Goal: Complete application form

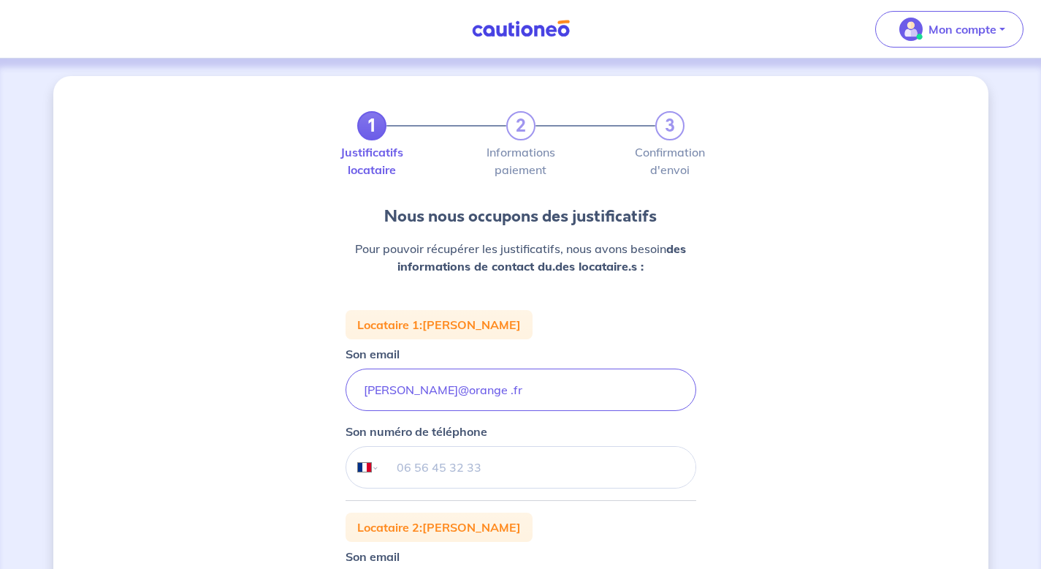
select select "FR"
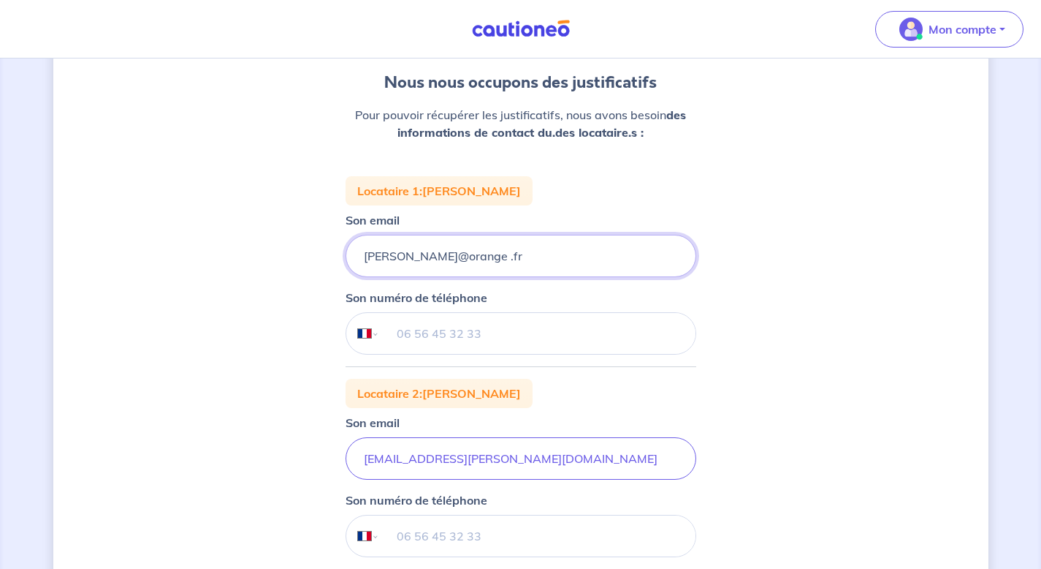
click at [408, 256] on input "[PERSON_NAME]@orange .fr" at bounding box center [521, 256] width 351 height 42
click at [408, 258] on input "[PERSON_NAME][EMAIL_ADDRESS] .fr" at bounding box center [521, 256] width 351 height 42
click at [474, 257] on input "[EMAIL_ADDRESS] .fr" at bounding box center [521, 256] width 351 height 42
type input "[EMAIL_ADDRESS][DOMAIN_NAME]"
click at [445, 324] on input "tel" at bounding box center [537, 333] width 316 height 41
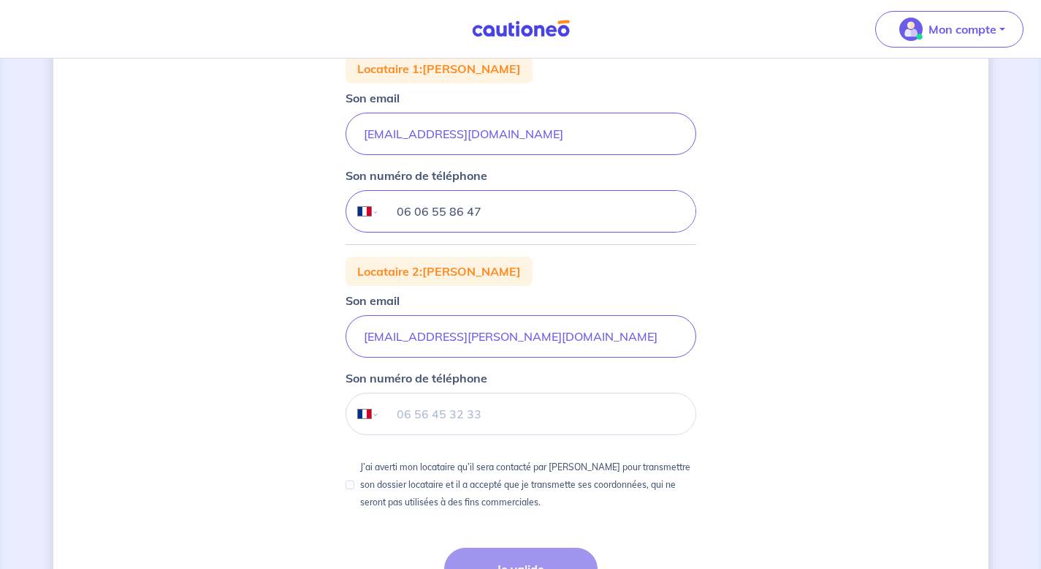
scroll to position [270, 0]
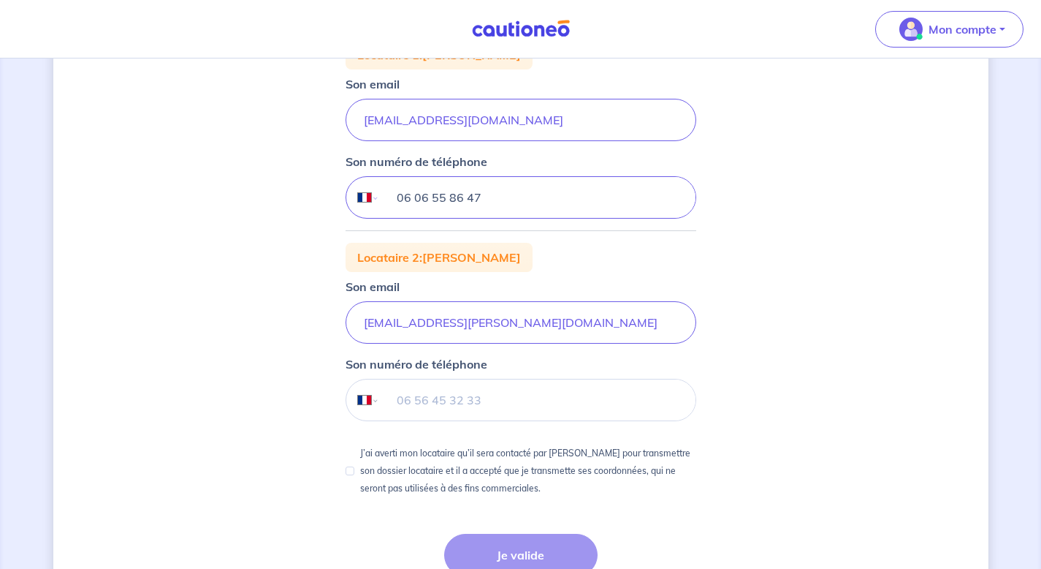
type input "06 06 55 86 47"
click at [431, 406] on input "tel" at bounding box center [537, 399] width 316 height 41
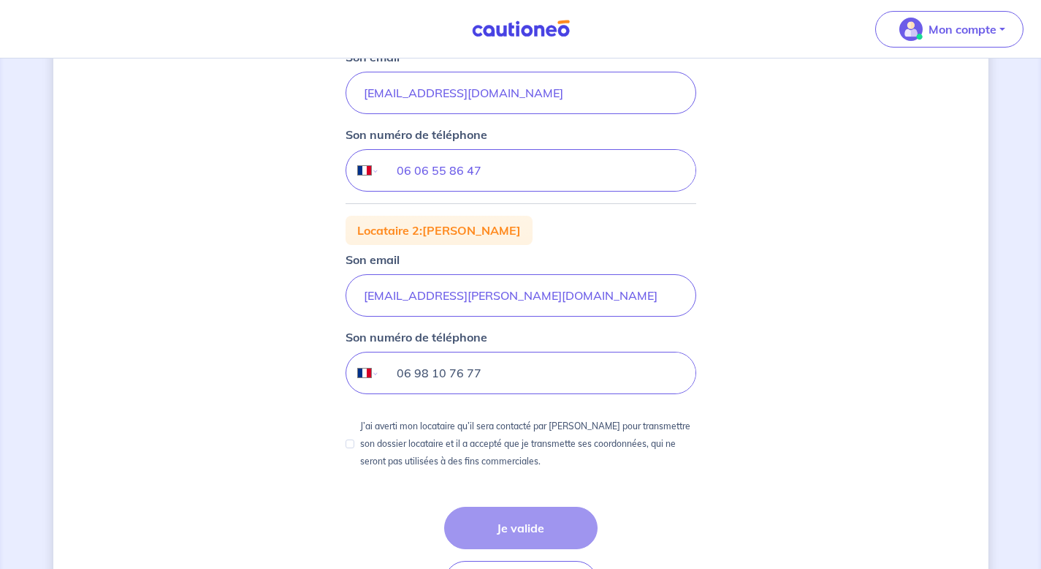
scroll to position [297, 0]
type input "06 98 10 76 77"
click at [350, 444] on input "J’ai averti mon locataire qu’il sera contacté par [PERSON_NAME] pour transmettr…" at bounding box center [350, 442] width 9 height 9
checkbox input "true"
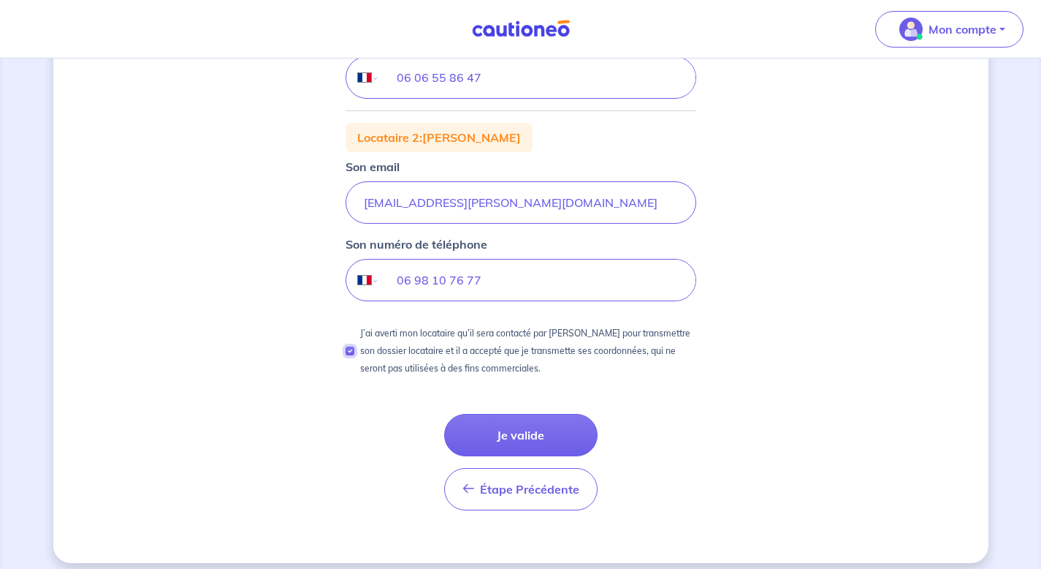
scroll to position [401, 0]
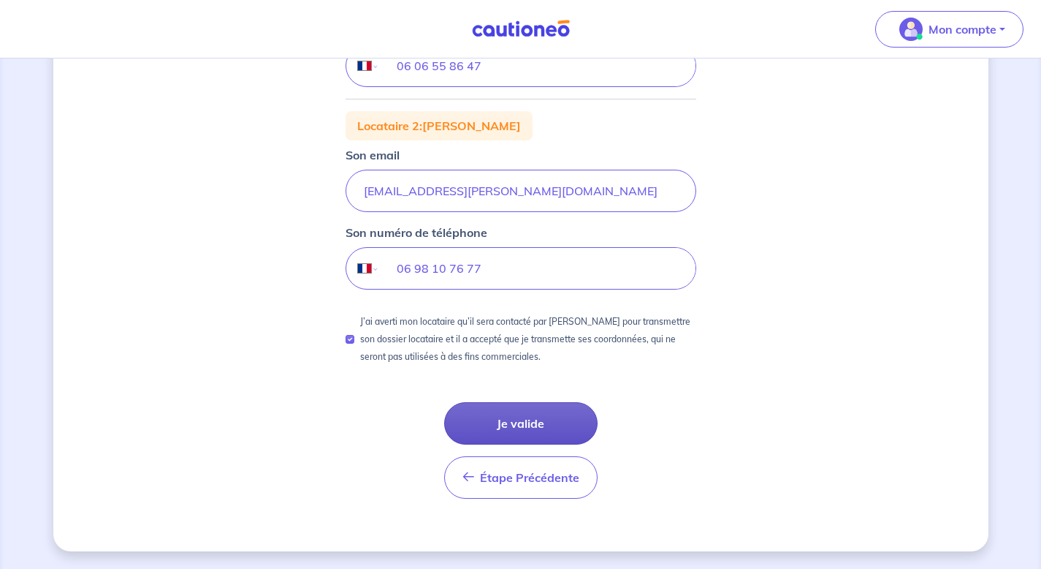
click at [524, 428] on button "Je valide" at bounding box center [520, 423] width 153 height 42
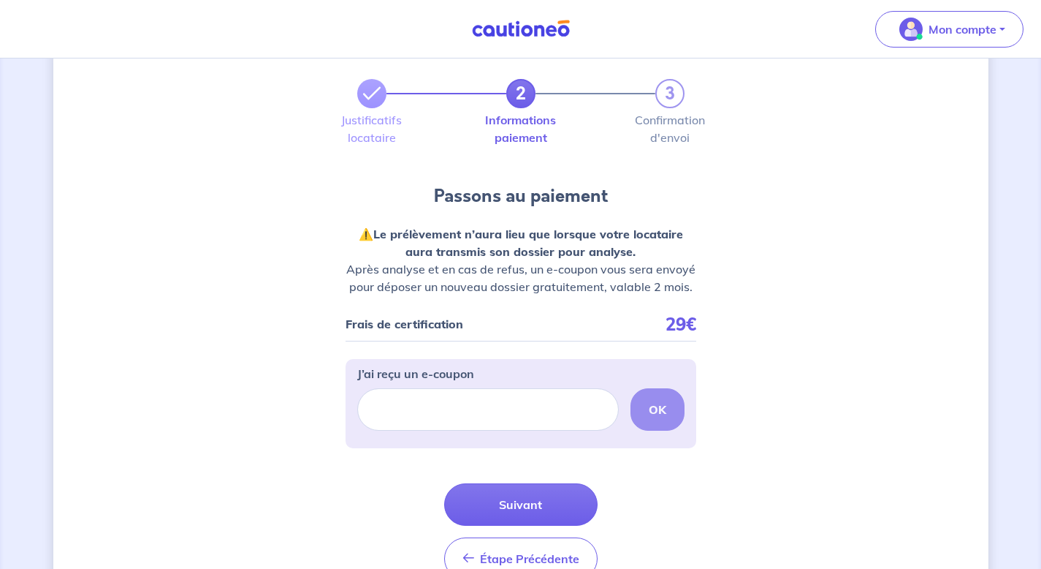
scroll to position [53, 0]
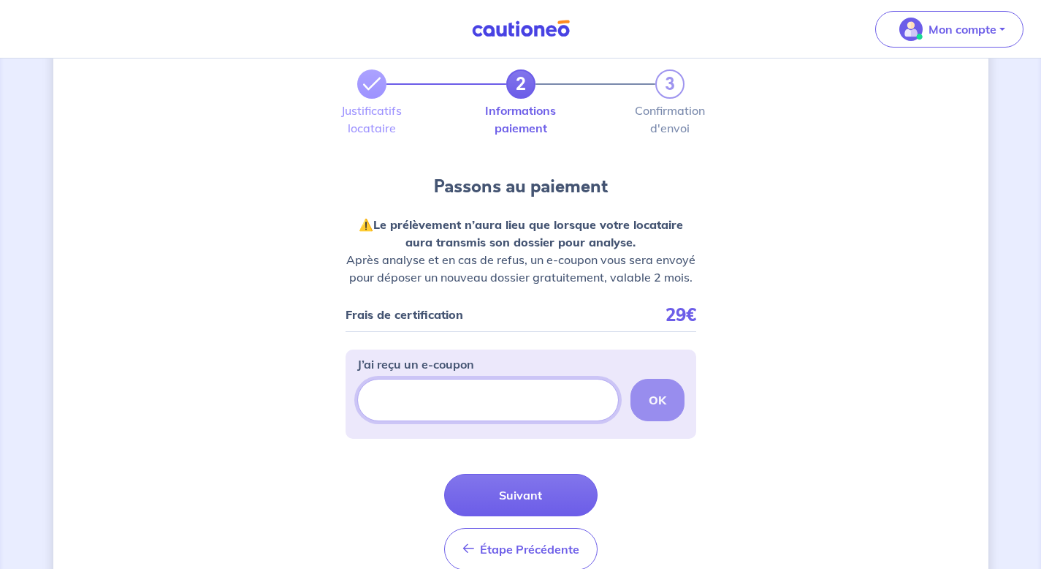
click at [396, 417] on input "J’ai reçu un e-coupon" at bounding box center [488, 400] width 262 height 42
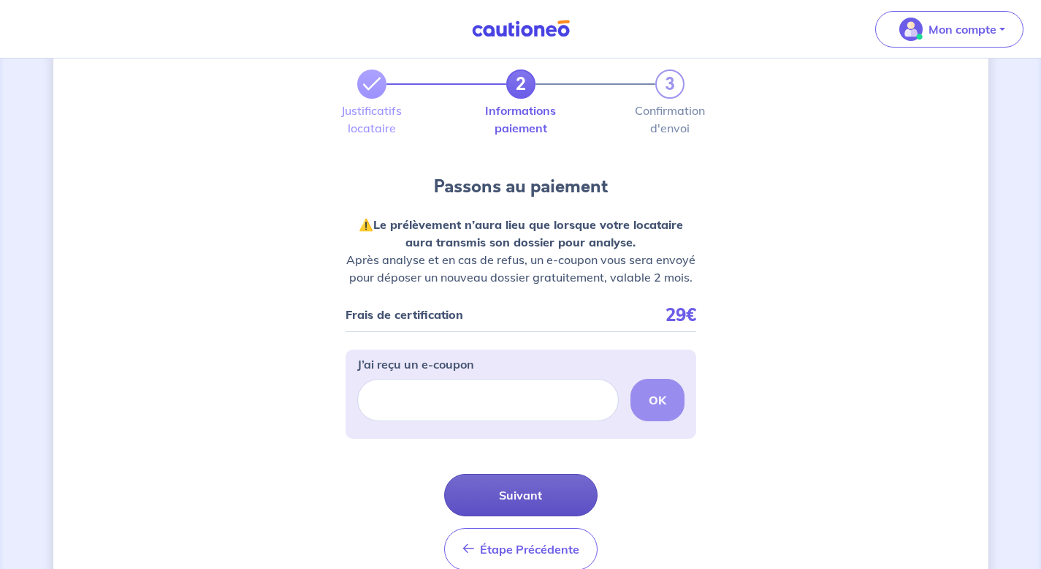
click at [487, 502] on button "Suivant" at bounding box center [520, 495] width 153 height 42
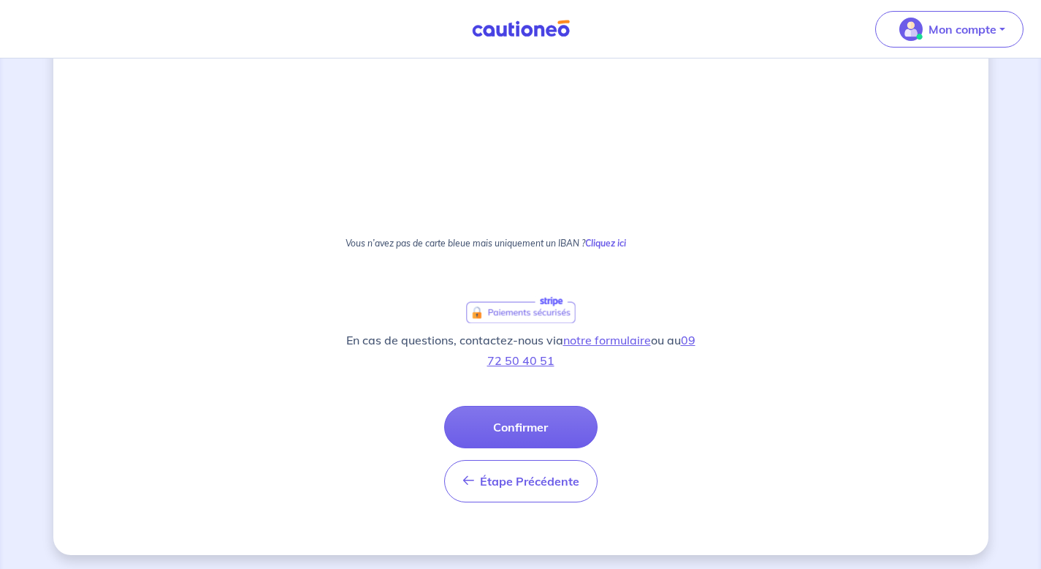
scroll to position [807, 0]
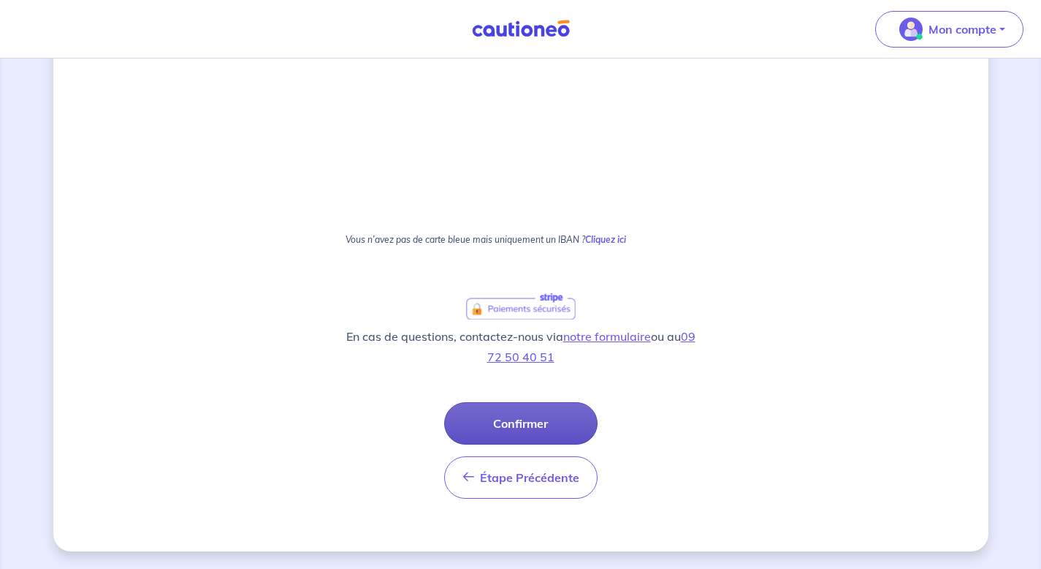
click at [498, 429] on button "Confirmer" at bounding box center [520, 423] width 153 height 42
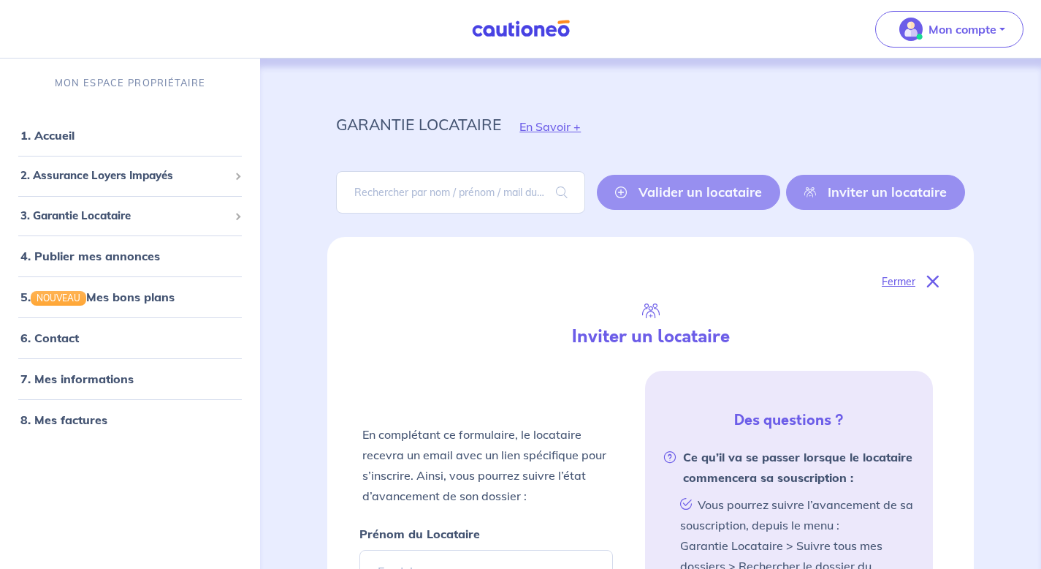
select select "FR"
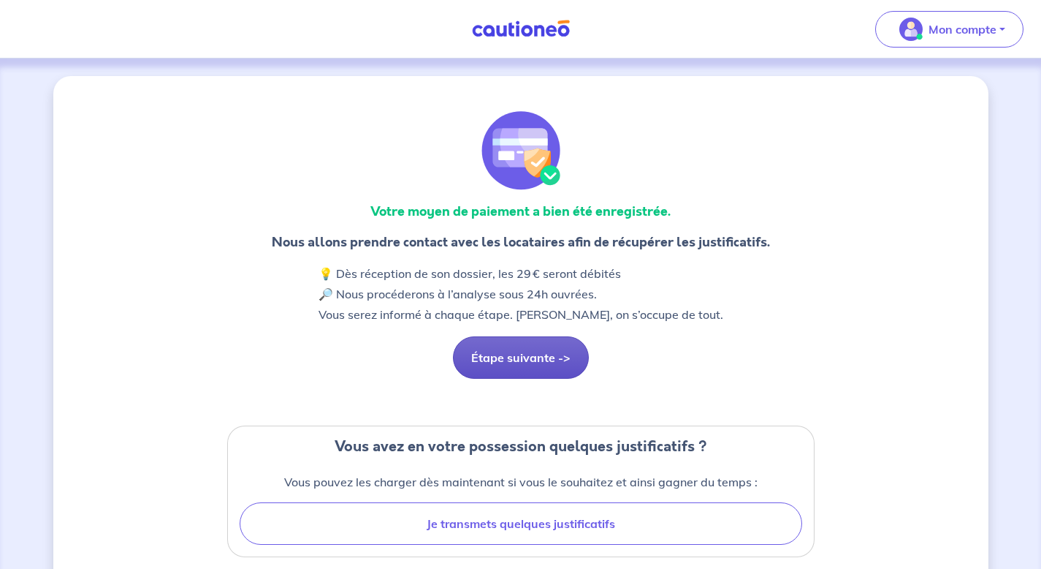
click at [519, 368] on button "Étape suivante ->" at bounding box center [521, 357] width 136 height 42
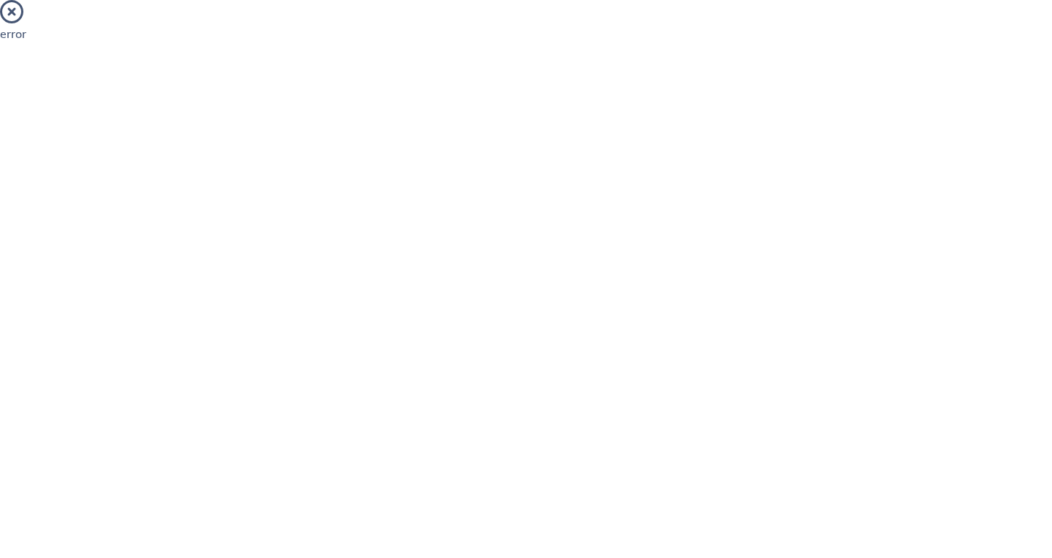
click at [17, 15] on icon at bounding box center [11, 11] width 23 height 23
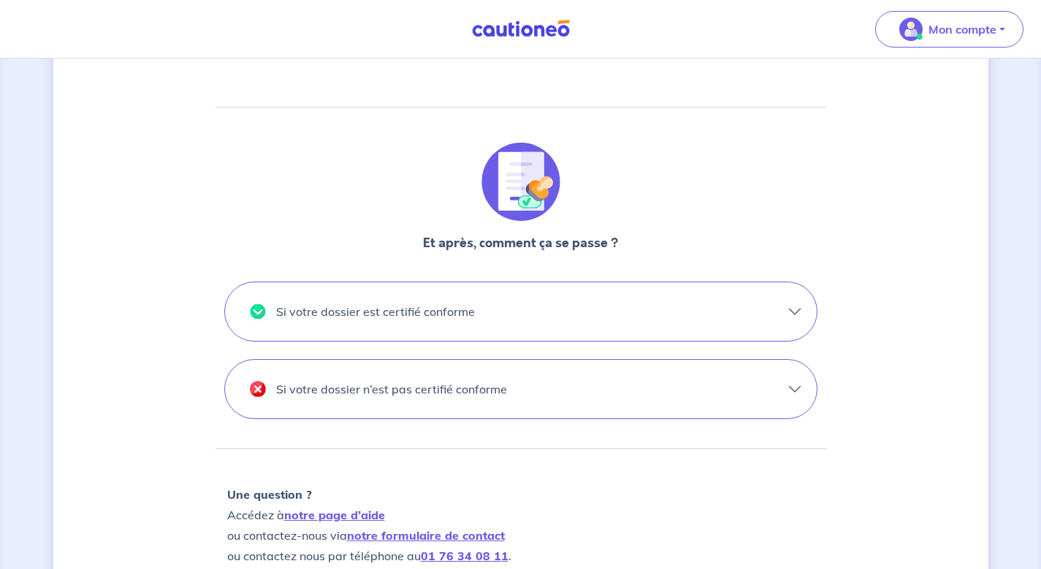
scroll to position [512, 0]
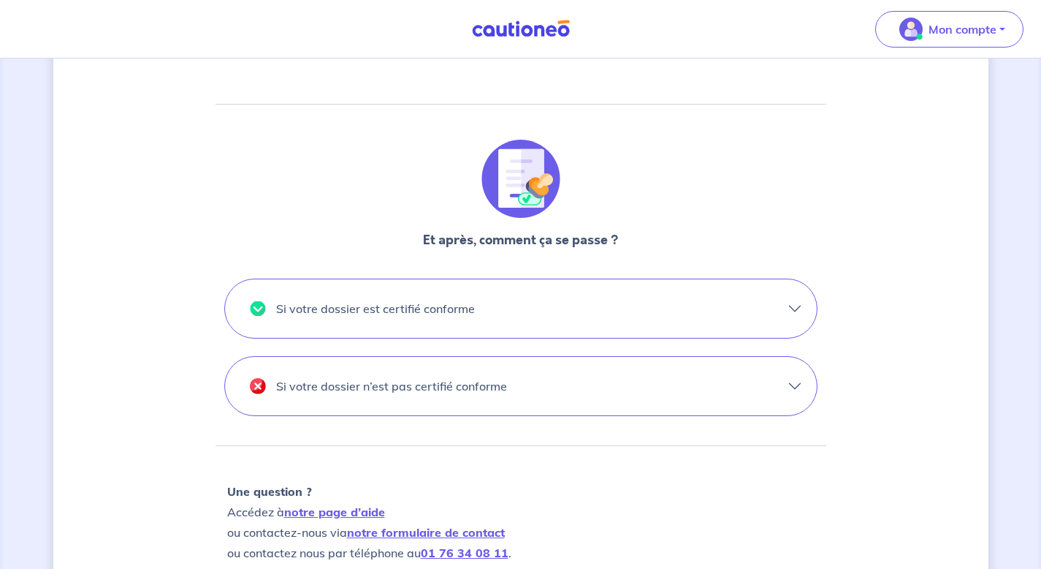
click at [451, 314] on p "Si votre dossier est certifié conforme" at bounding box center [375, 308] width 199 height 23
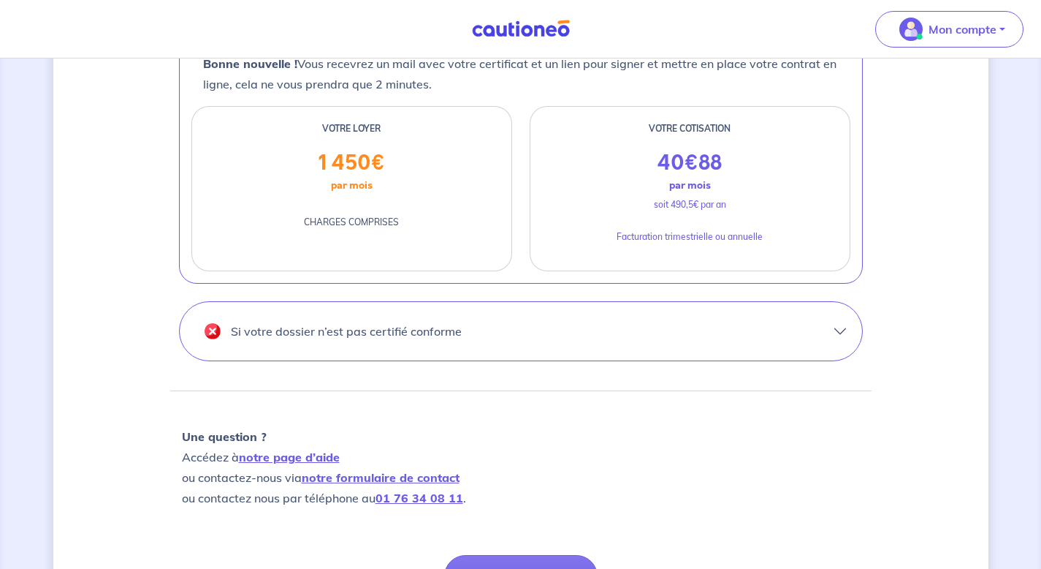
scroll to position [813, 0]
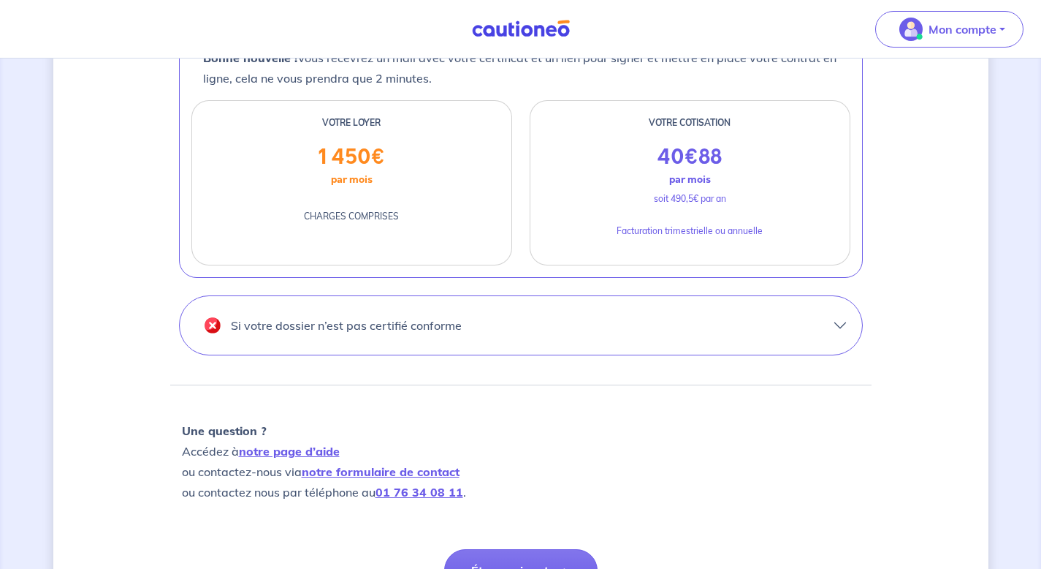
click at [383, 344] on button "Si votre dossier n’est pas certifié conforme" at bounding box center [521, 325] width 683 height 58
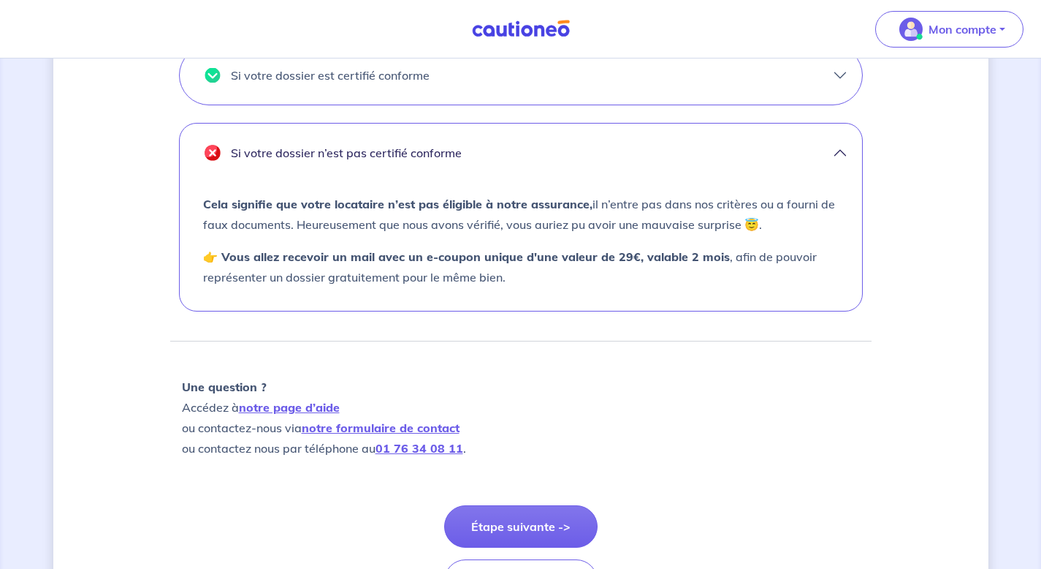
scroll to position [836, 0]
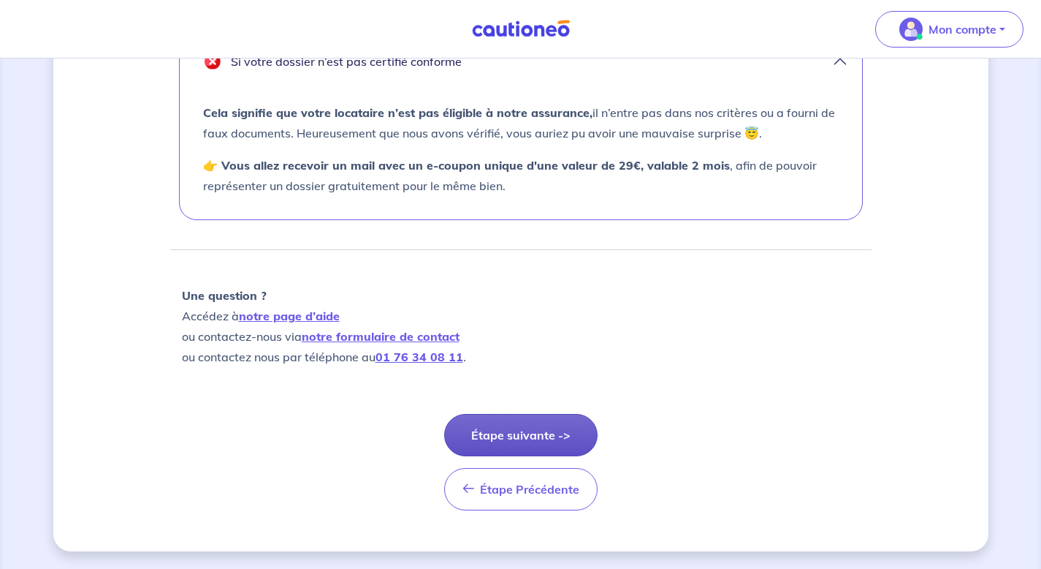
click at [507, 438] on button "Étape suivante ->" at bounding box center [520, 435] width 153 height 42
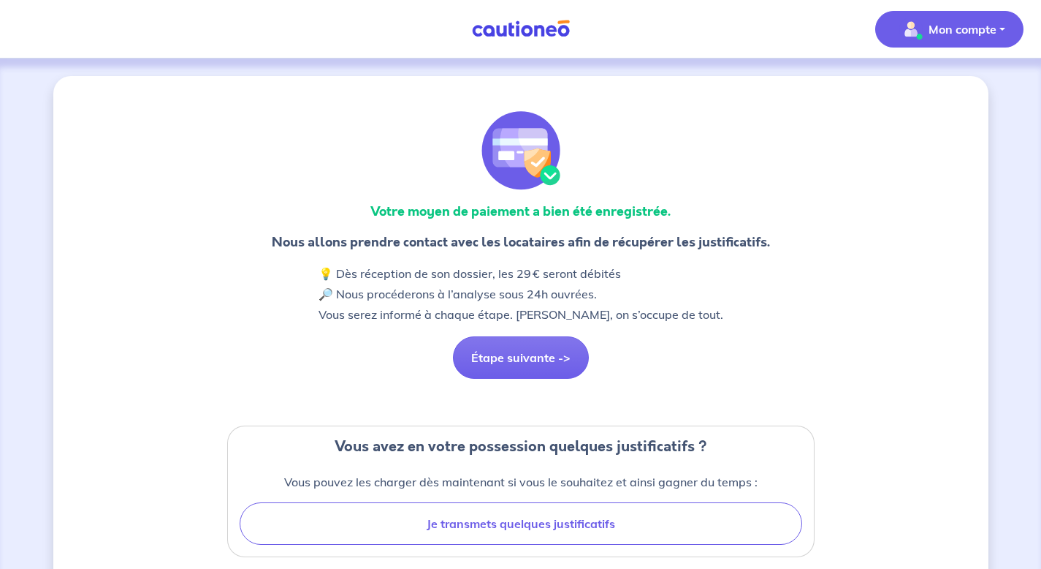
click at [952, 17] on button "Mon compte" at bounding box center [950, 29] width 148 height 37
click at [921, 91] on link "Mes informations" at bounding box center [935, 90] width 118 height 23
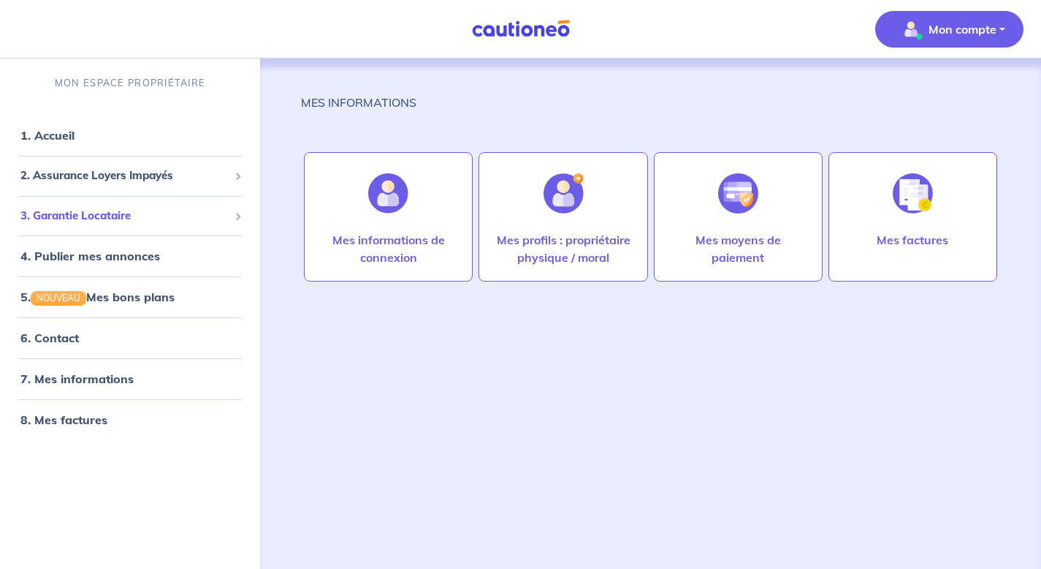
click at [100, 218] on span "3. Garantie Locataire" at bounding box center [124, 216] width 208 height 17
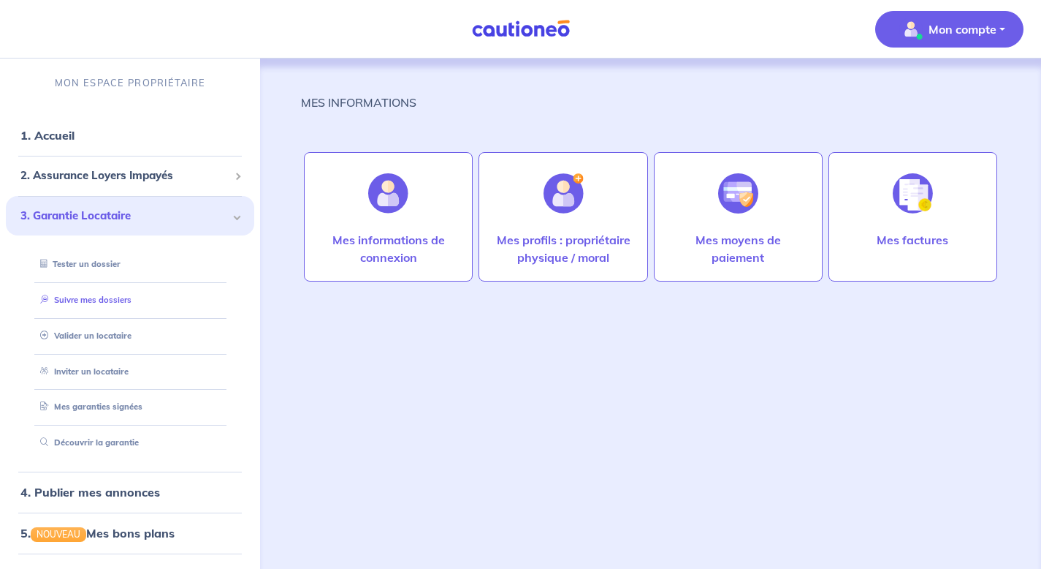
click at [77, 295] on link "Suivre mes dossiers" at bounding box center [82, 300] width 97 height 10
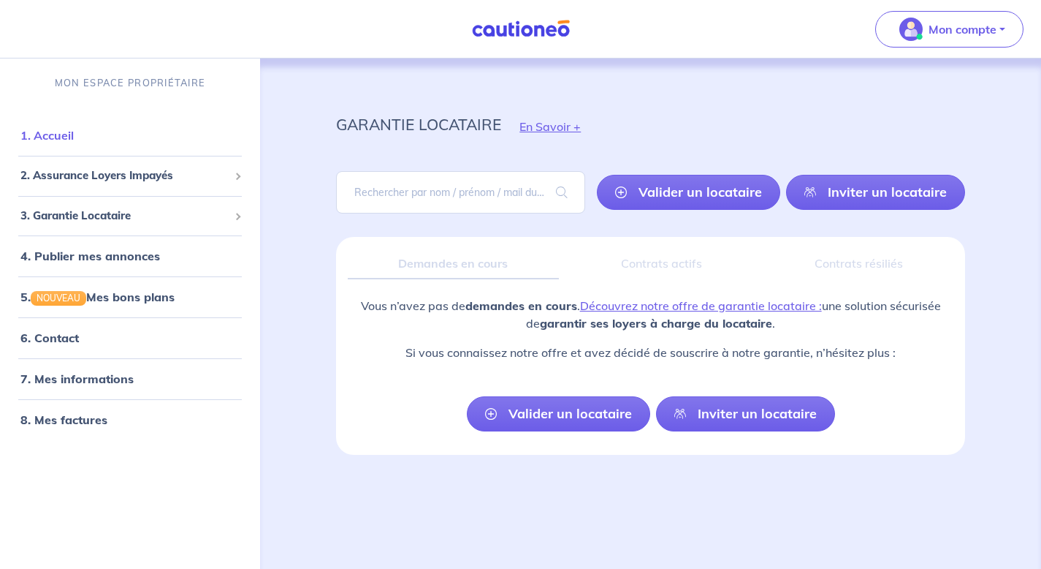
click at [74, 136] on link "1. Accueil" at bounding box center [46, 135] width 53 height 15
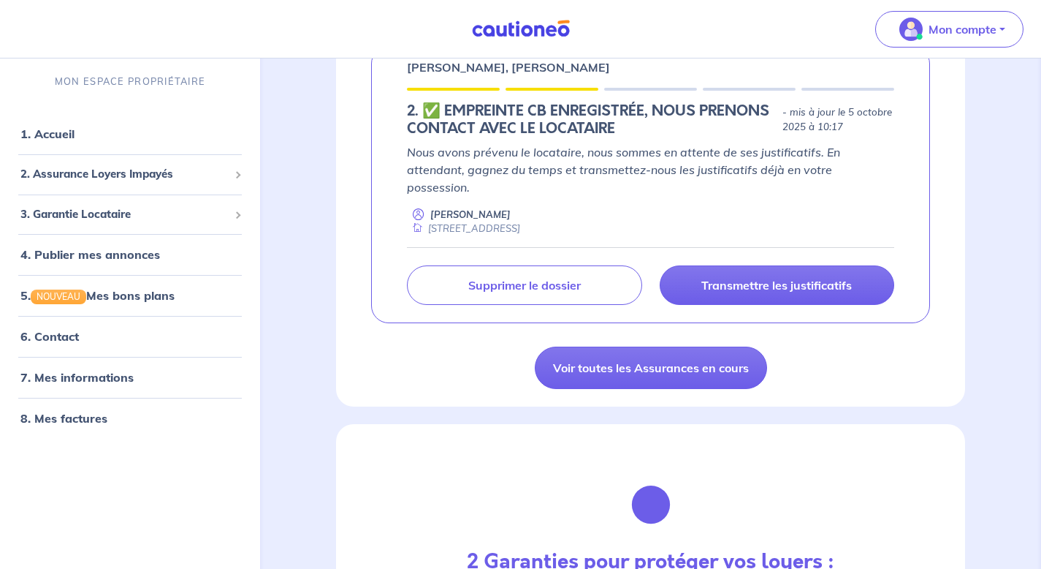
scroll to position [300, 0]
